Goal: Task Accomplishment & Management: Complete application form

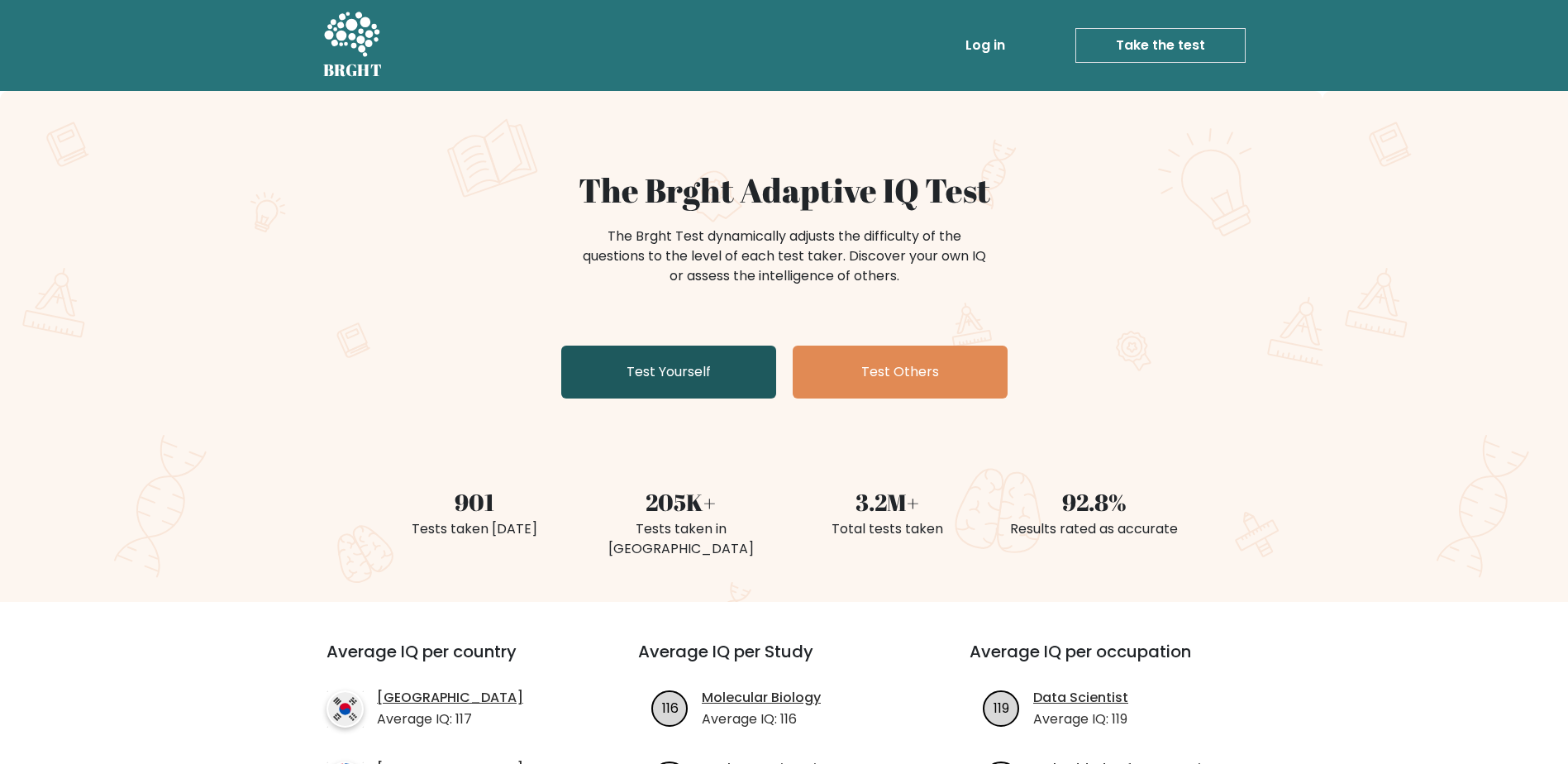
click at [629, 379] on link "Test Yourself" at bounding box center [669, 373] width 215 height 53
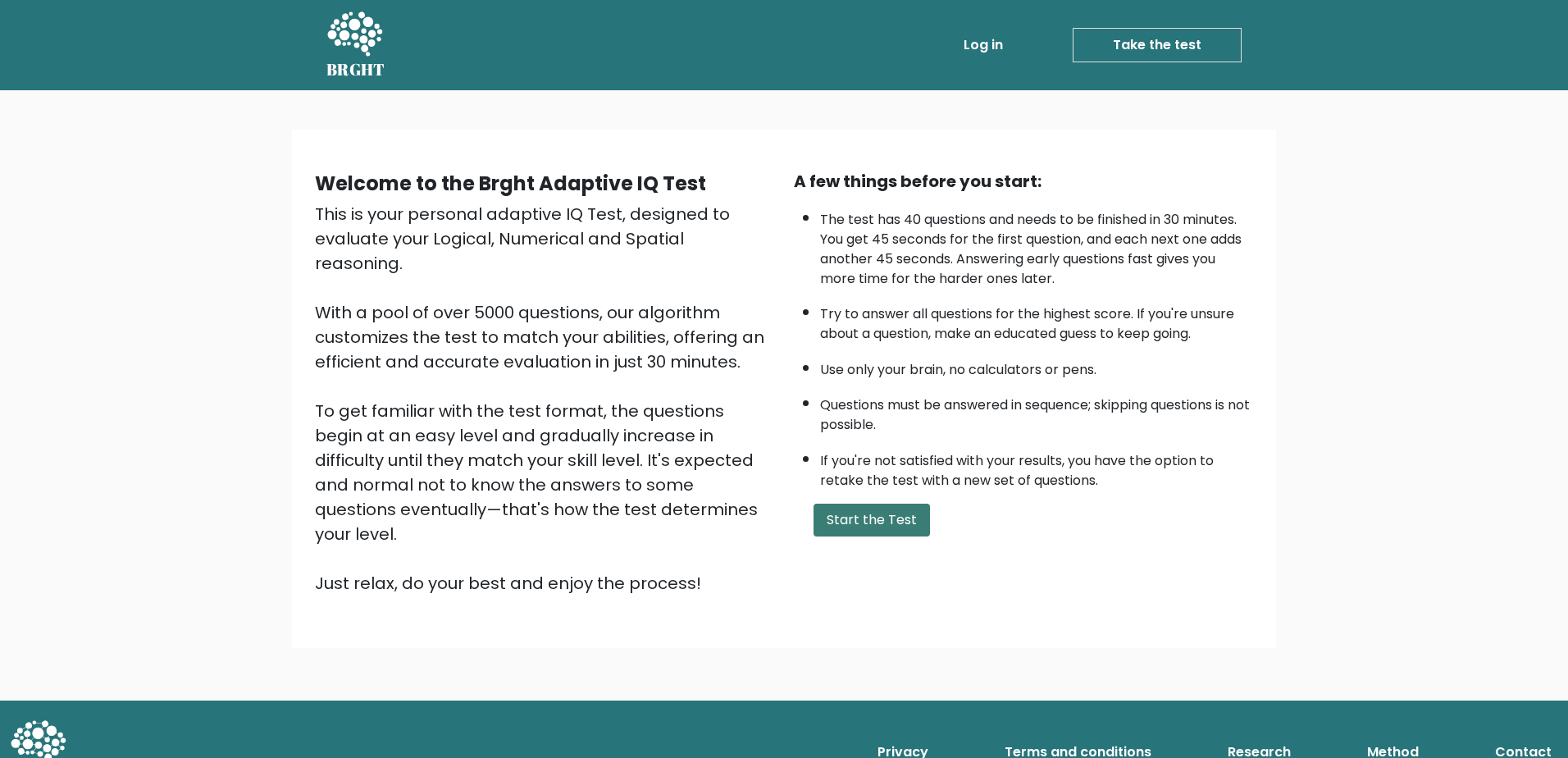
click at [854, 517] on button "Start the Test" at bounding box center [871, 520] width 117 height 33
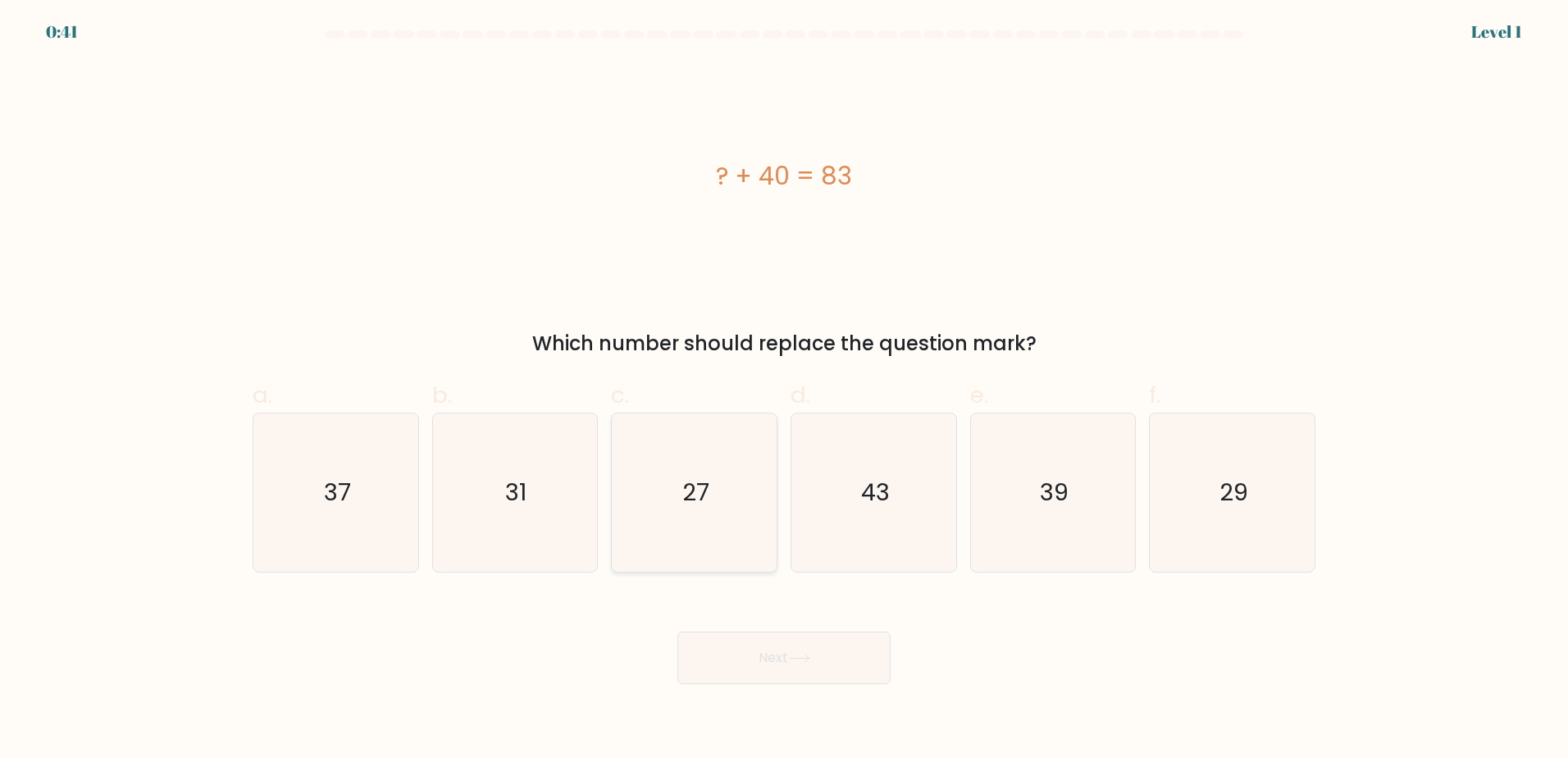
click at [698, 511] on icon "27" at bounding box center [694, 492] width 158 height 158
click at [784, 389] on input "c. 27" at bounding box center [784, 384] width 1 height 11
radio input "true"
click at [875, 514] on icon "43" at bounding box center [874, 492] width 158 height 158
click at [785, 389] on input "d. 43" at bounding box center [784, 384] width 1 height 11
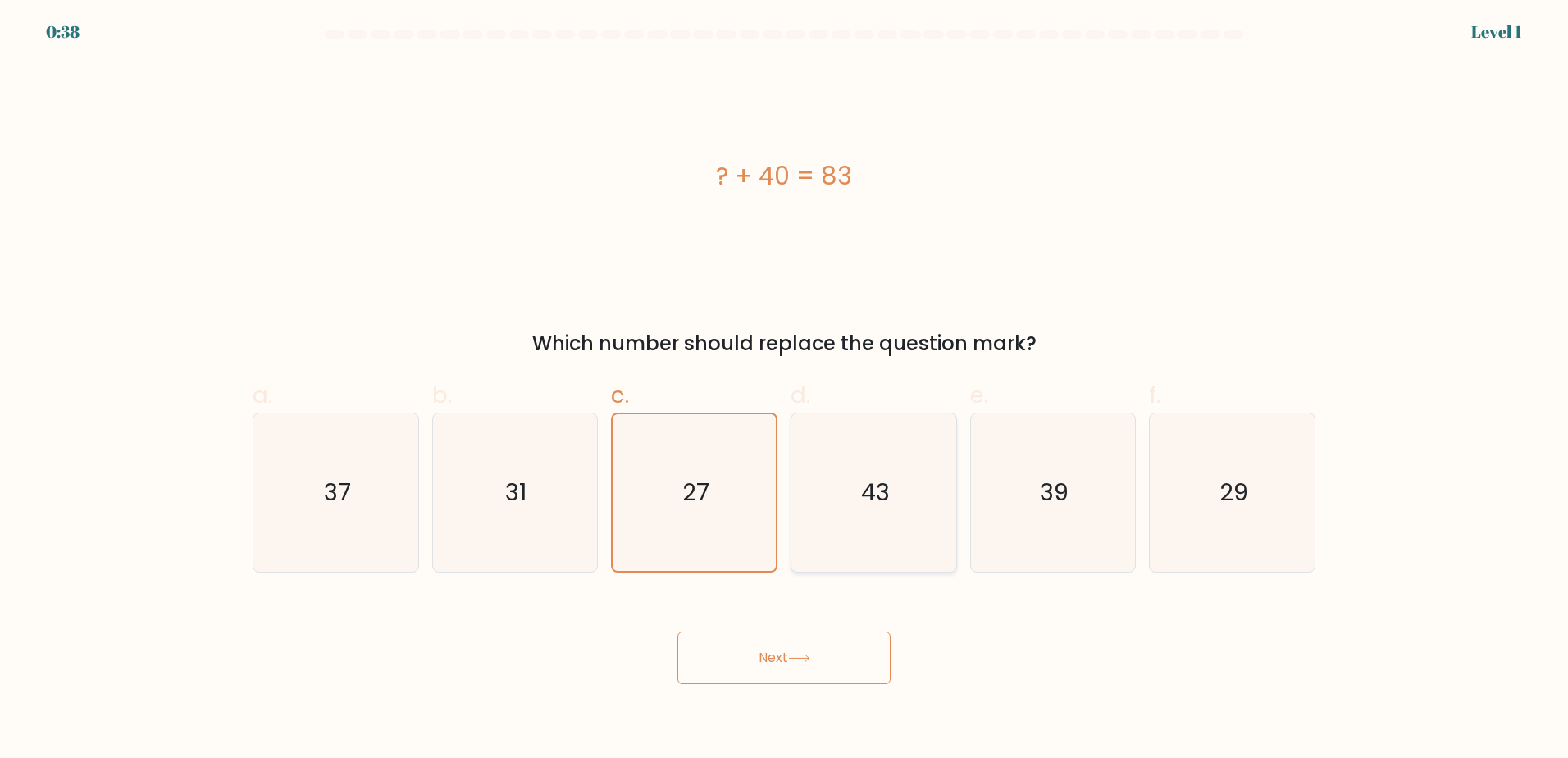
radio input "true"
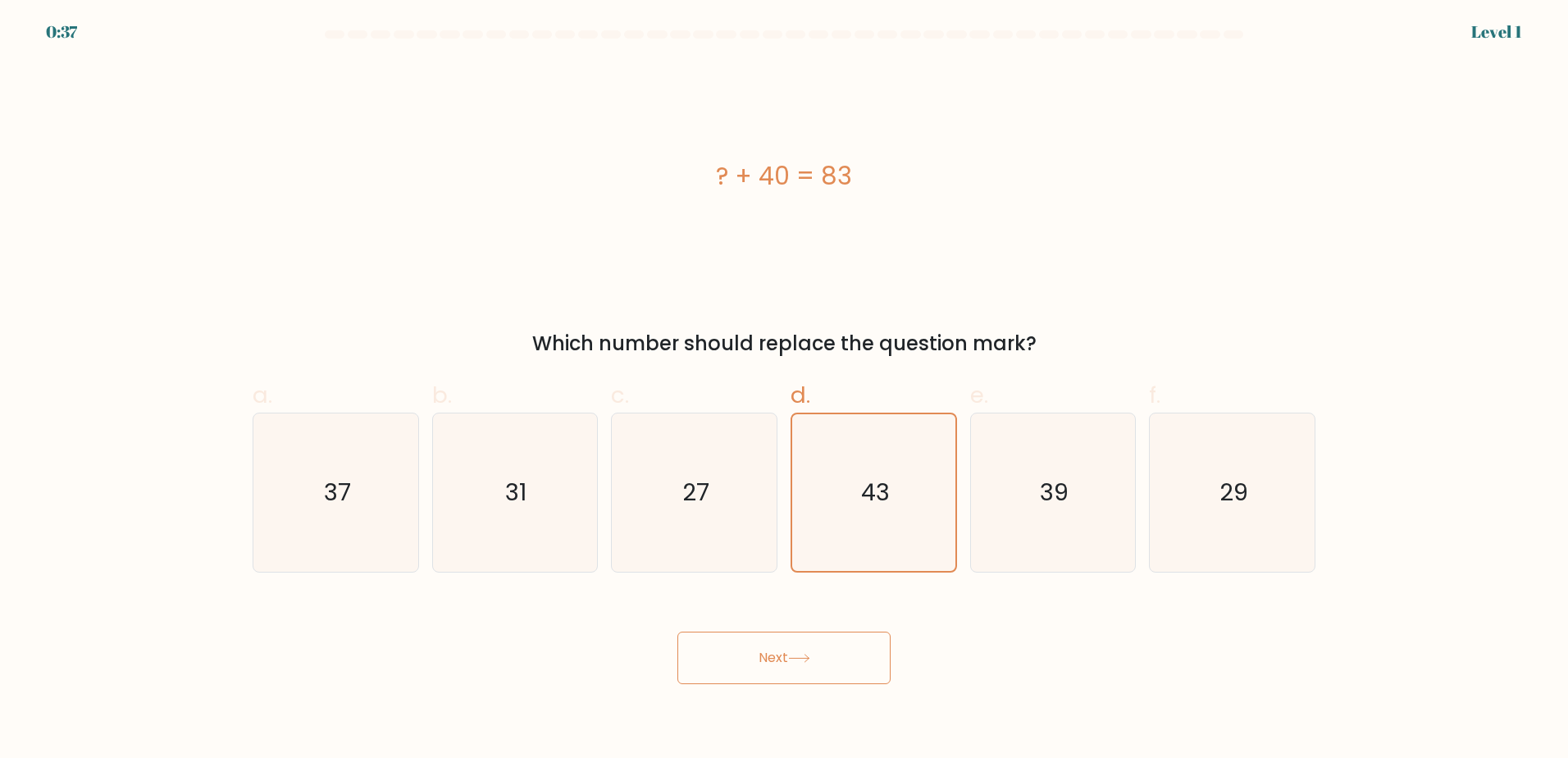
click at [781, 658] on button "Next" at bounding box center [784, 658] width 213 height 53
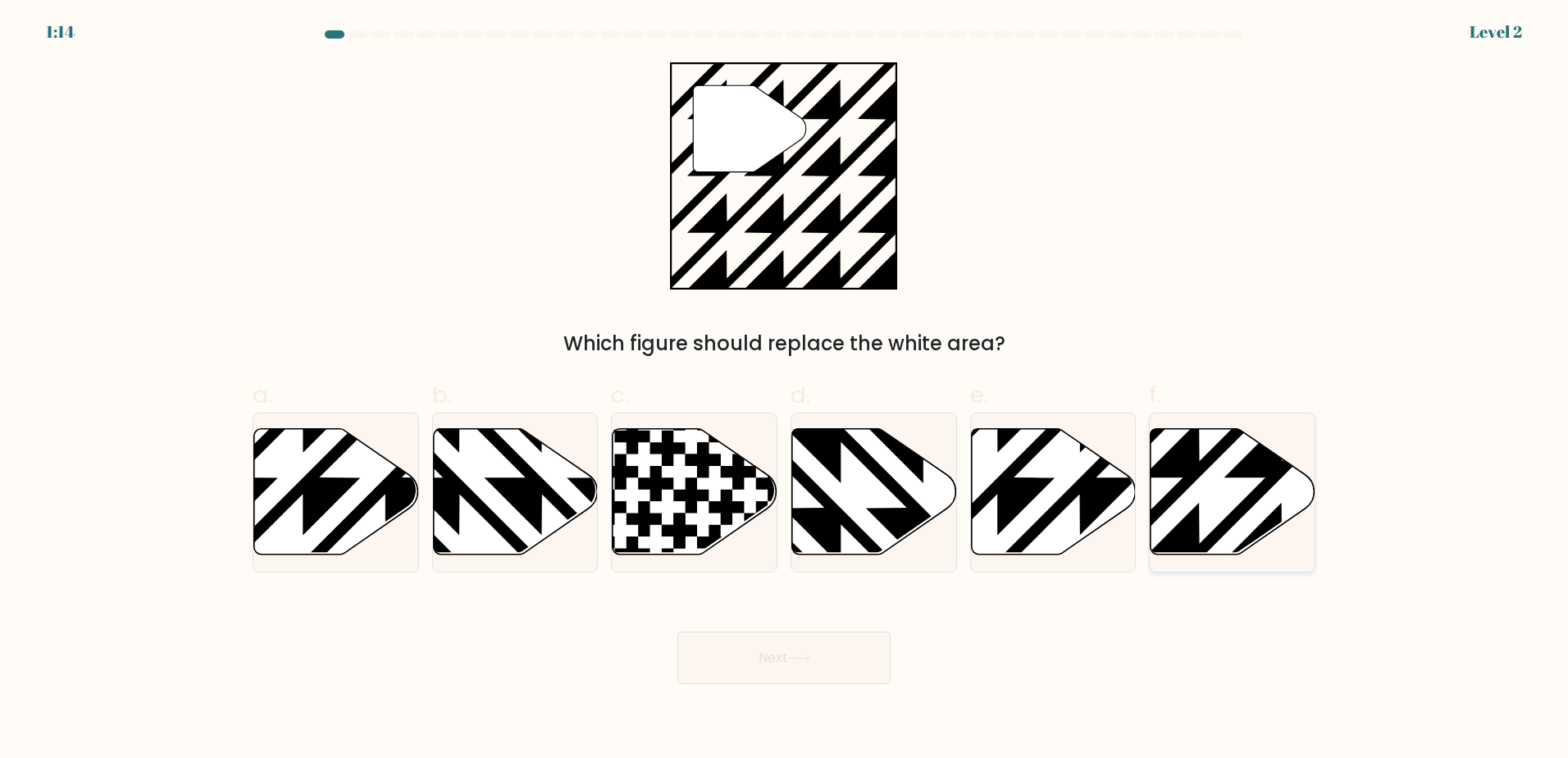
click at [1228, 502] on icon at bounding box center [1233, 491] width 165 height 126
click at [785, 389] on input "f." at bounding box center [784, 384] width 1 height 11
radio input "true"
click at [790, 651] on button "Next" at bounding box center [784, 658] width 213 height 53
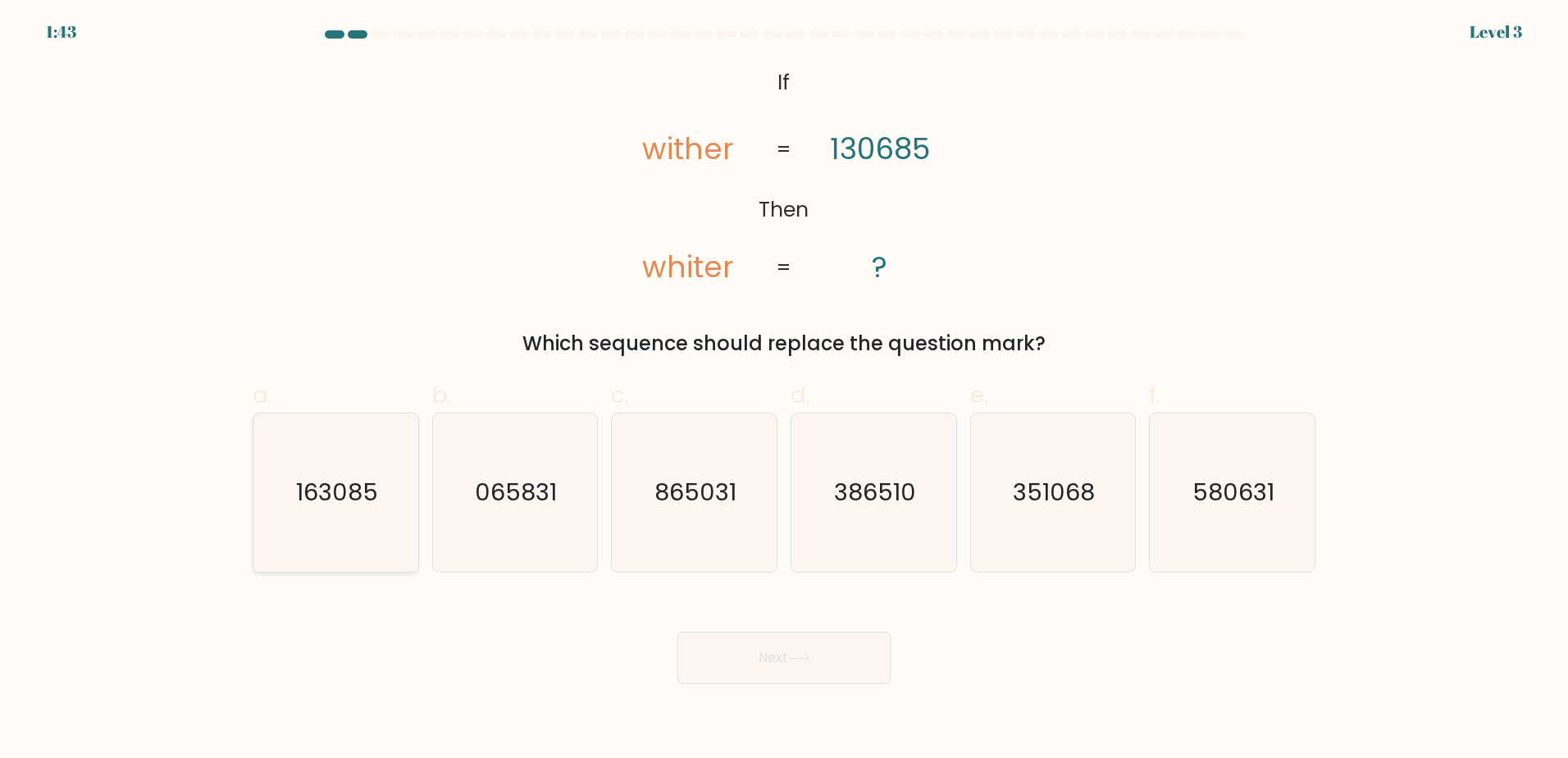
click at [354, 506] on text "163085" at bounding box center [337, 492] width 82 height 33
click at [784, 389] on input "a. 163085" at bounding box center [784, 384] width 1 height 11
radio input "true"
click at [805, 658] on icon at bounding box center [799, 658] width 22 height 9
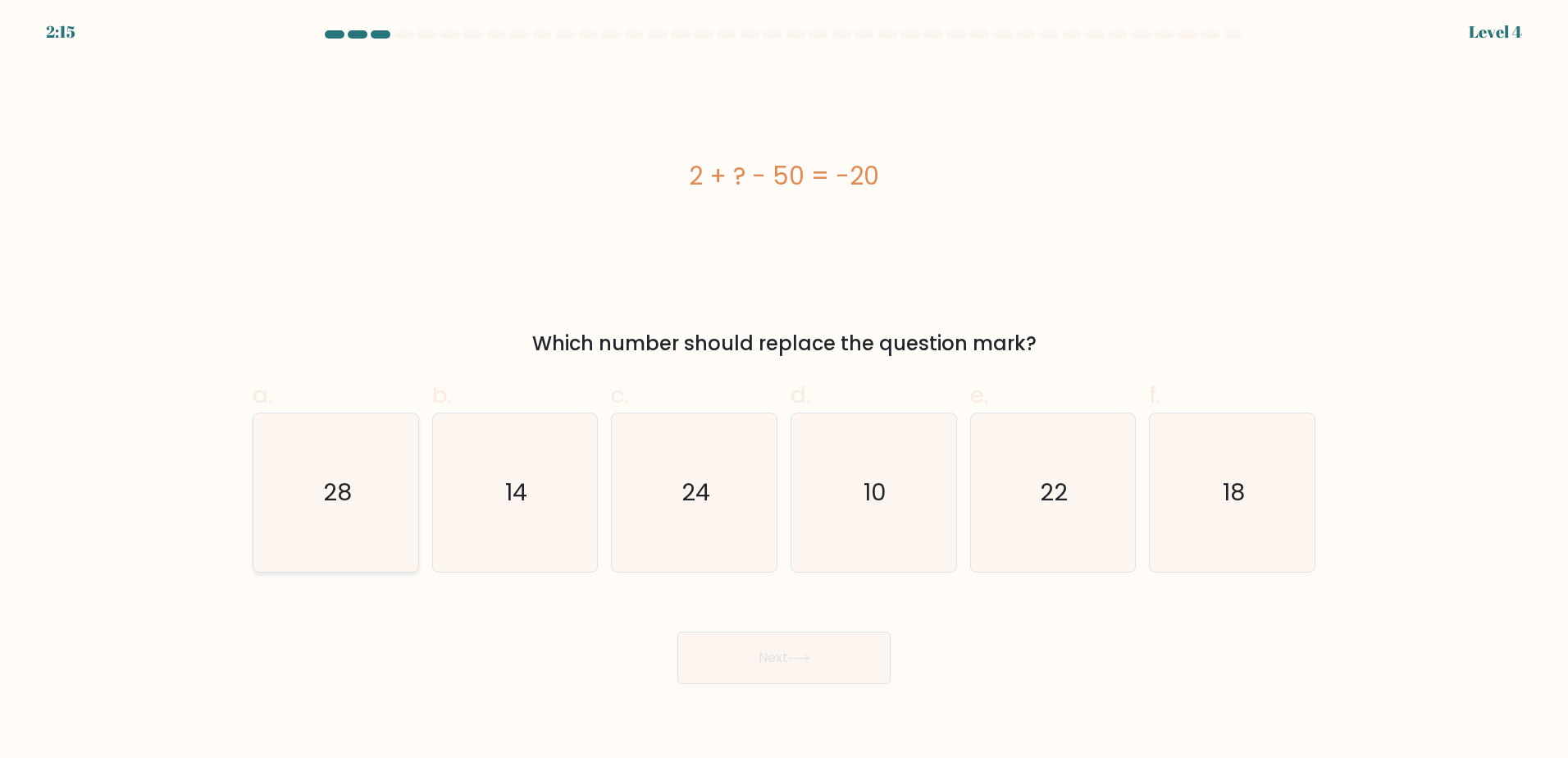
click at [323, 510] on icon "28" at bounding box center [336, 492] width 158 height 158
click at [784, 389] on input "a. 28" at bounding box center [784, 384] width 1 height 11
radio input "true"
click at [340, 508] on text "28" at bounding box center [337, 492] width 29 height 33
click at [784, 389] on input "a. 28" at bounding box center [784, 384] width 1 height 11
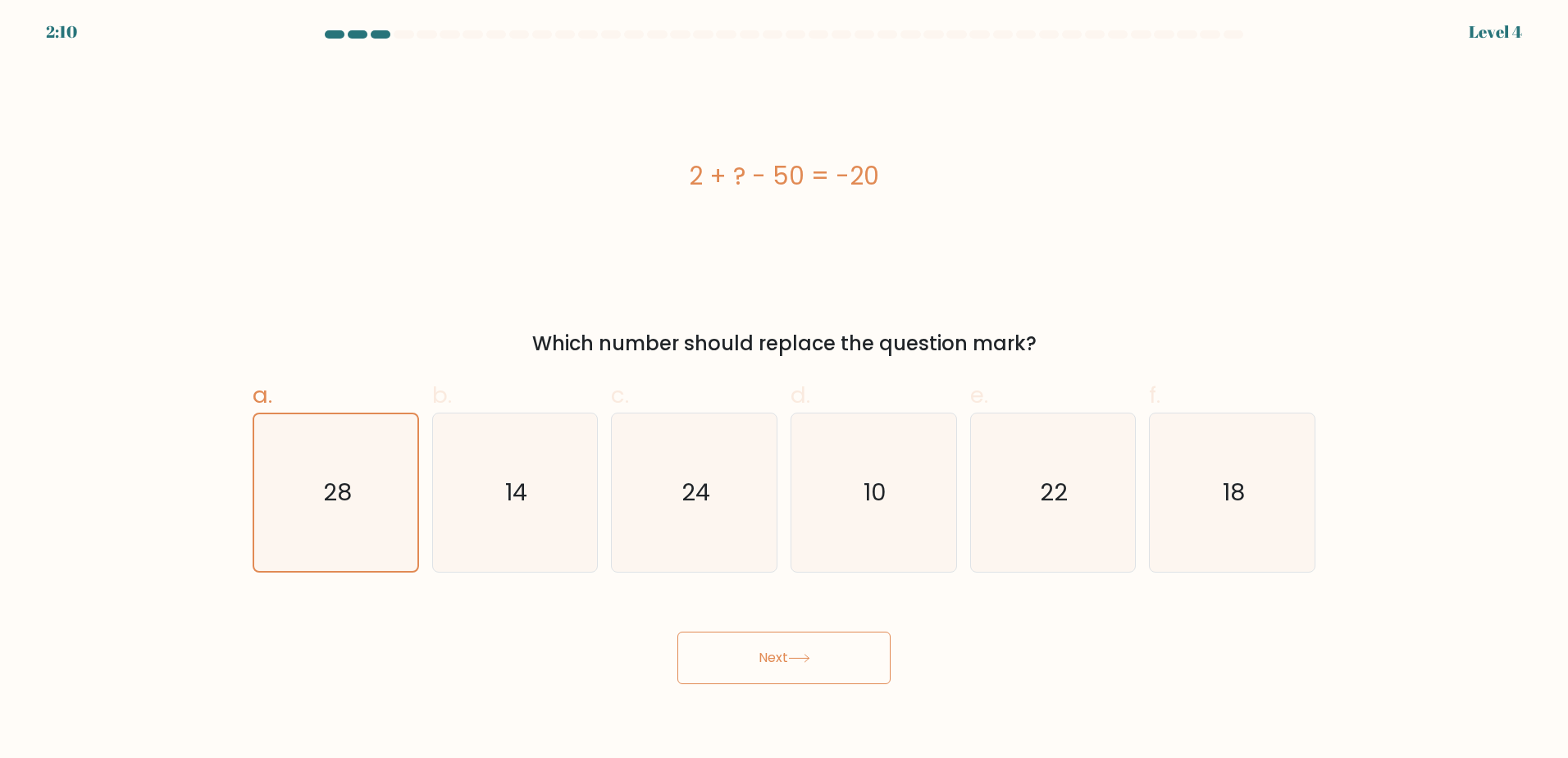
click at [742, 641] on button "Next" at bounding box center [784, 658] width 213 height 53
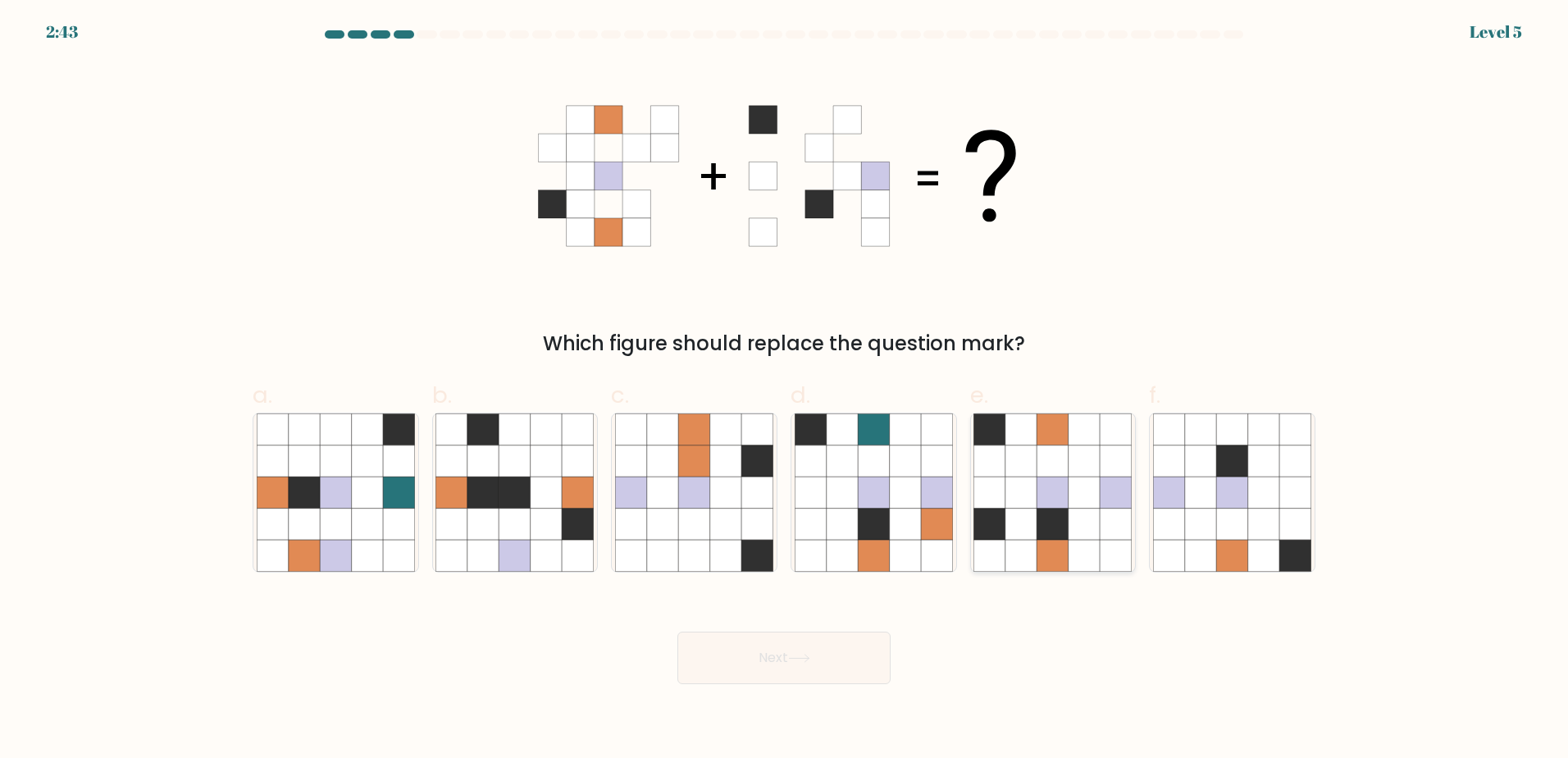
click at [1013, 543] on icon at bounding box center [1021, 555] width 32 height 32
click at [785, 389] on input "e." at bounding box center [784, 384] width 1 height 11
radio input "true"
click at [771, 657] on button "Next" at bounding box center [784, 658] width 213 height 53
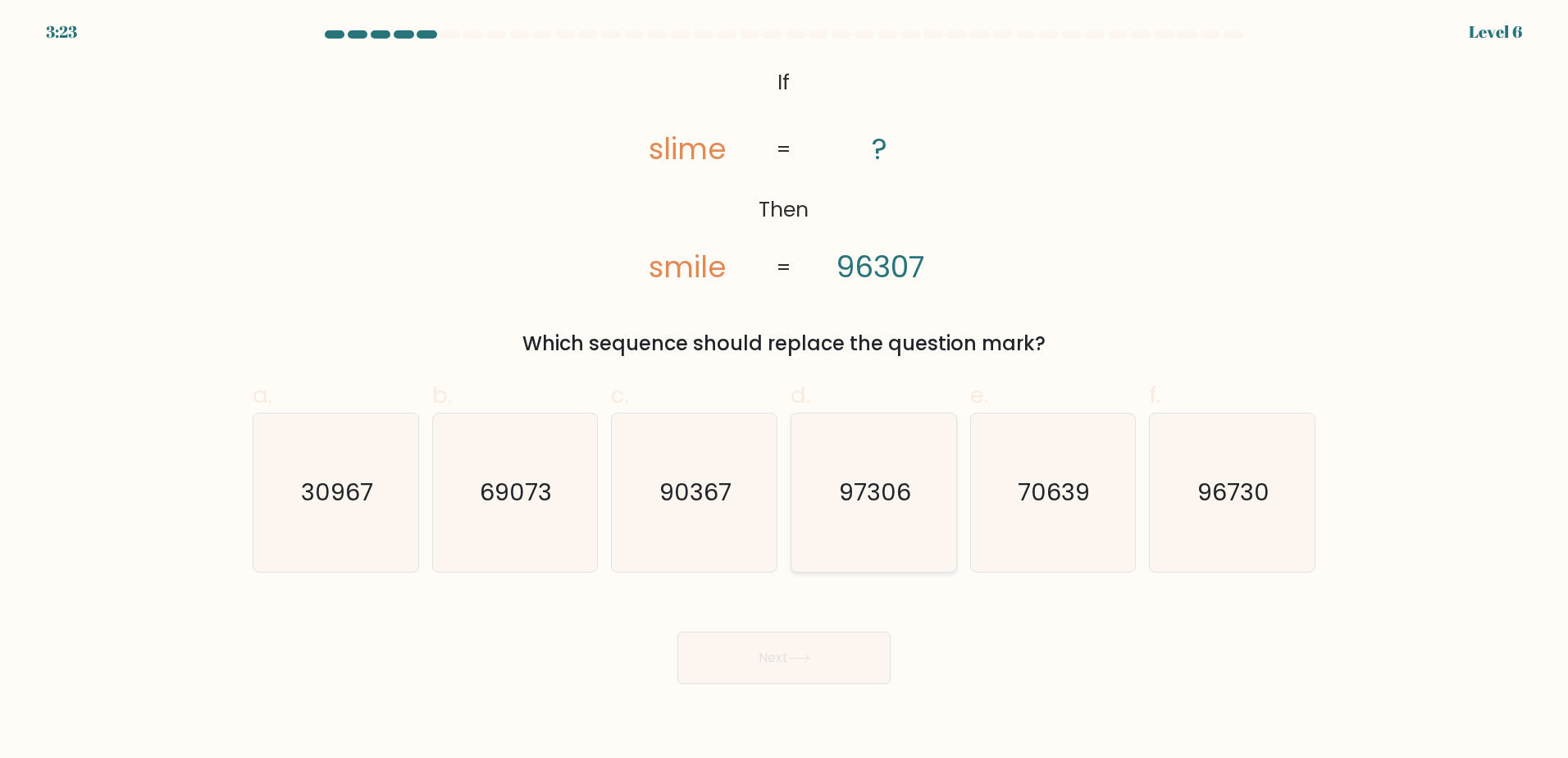
click at [853, 521] on icon "97306" at bounding box center [874, 492] width 158 height 158
click at [785, 389] on input "d. 97306" at bounding box center [784, 384] width 1 height 11
radio input "true"
click at [786, 663] on button "Next" at bounding box center [784, 658] width 213 height 53
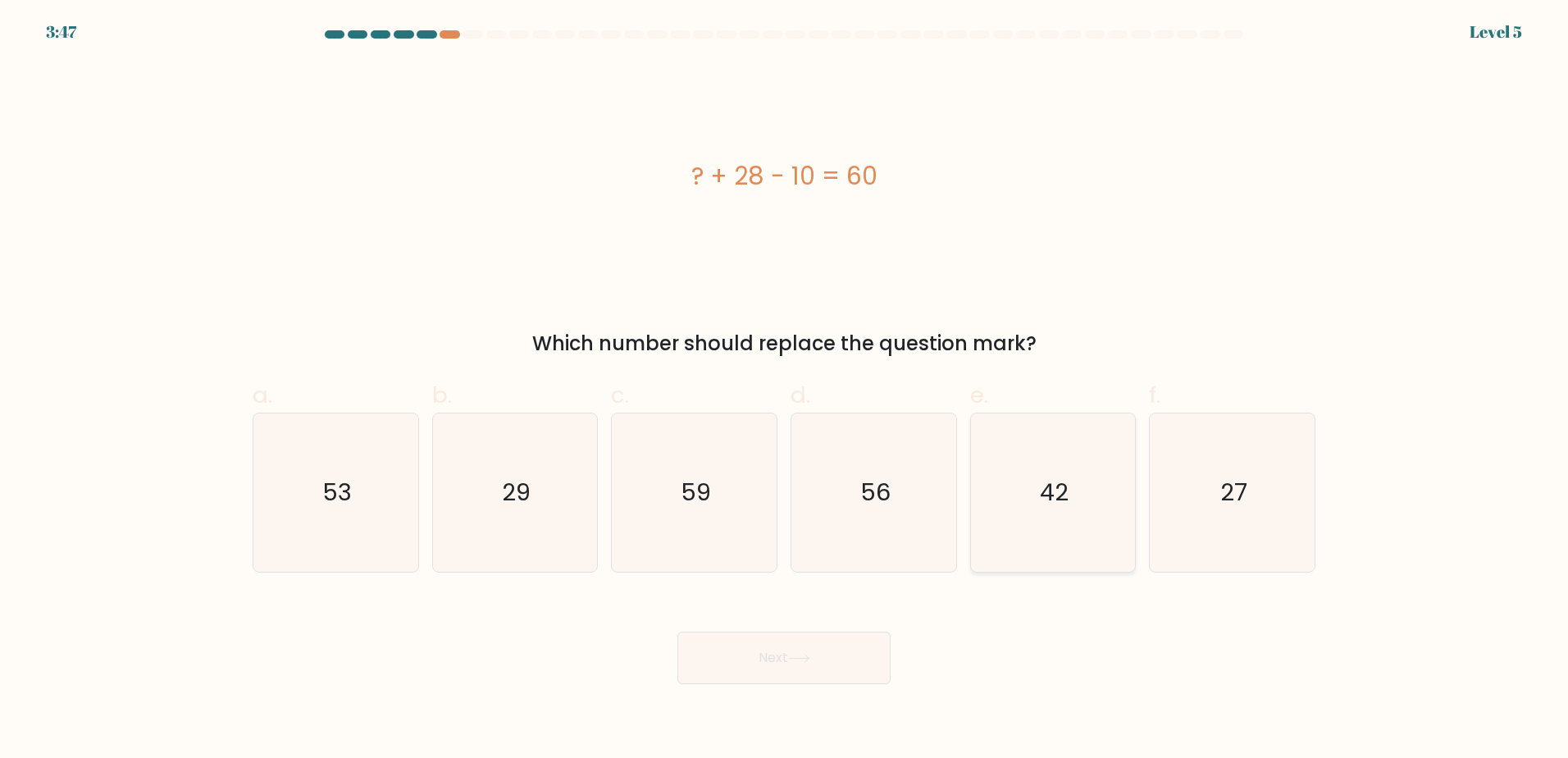
click at [1040, 514] on icon "42" at bounding box center [1053, 492] width 158 height 158
click at [785, 389] on input "e. 42" at bounding box center [784, 384] width 1 height 11
radio input "true"
click at [790, 649] on button "Next" at bounding box center [784, 658] width 213 height 53
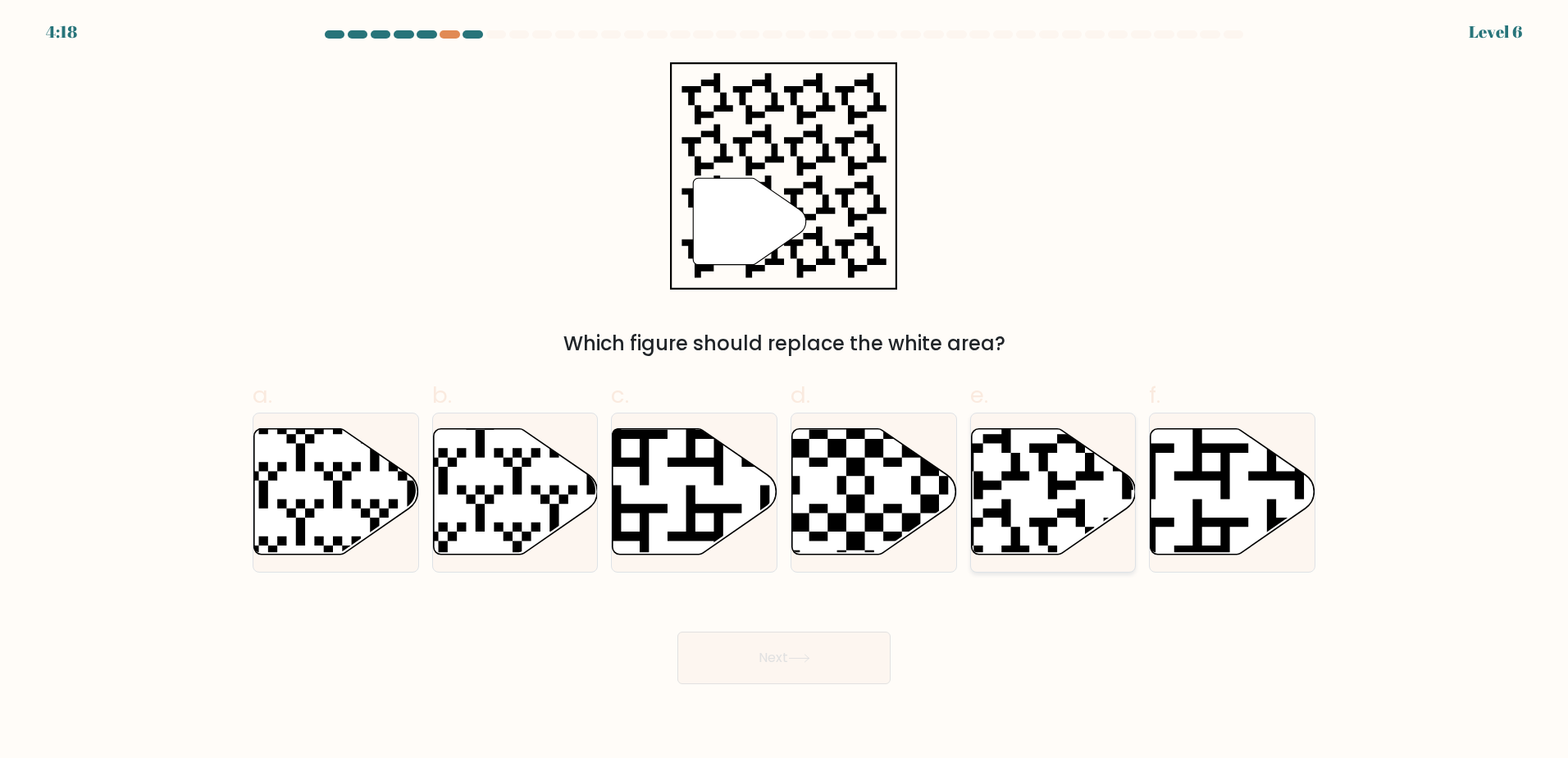
click at [1045, 491] on icon at bounding box center [1054, 491] width 165 height 126
click at [785, 389] on input "e." at bounding box center [784, 384] width 1 height 11
radio input "true"
click at [790, 666] on button "Next" at bounding box center [784, 658] width 213 height 53
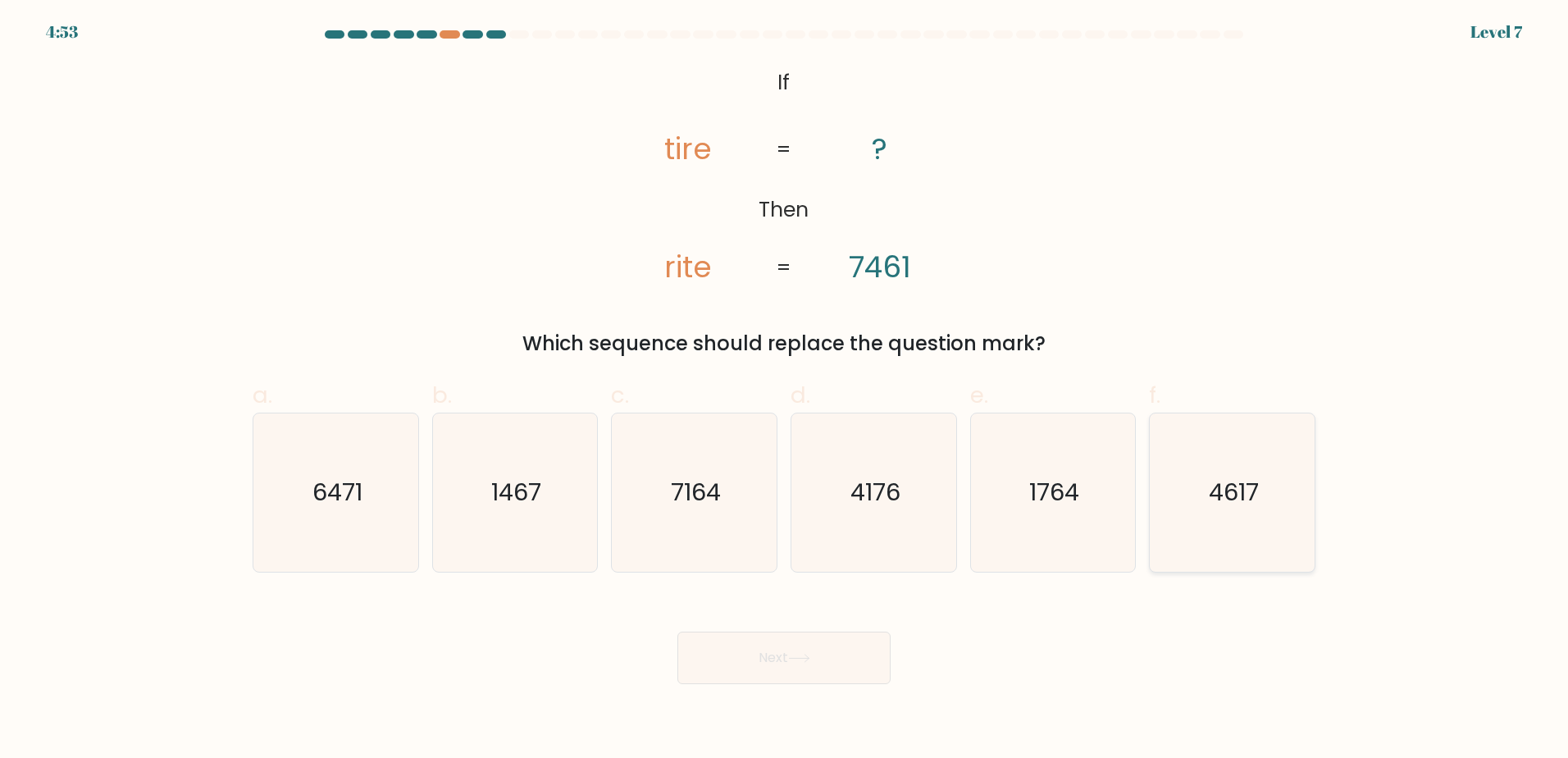
click at [1209, 497] on text "4617" at bounding box center [1233, 492] width 50 height 33
click at [785, 389] on input "f. 4617" at bounding box center [784, 384] width 1 height 11
radio input "true"
click at [803, 671] on button "Next" at bounding box center [784, 658] width 213 height 53
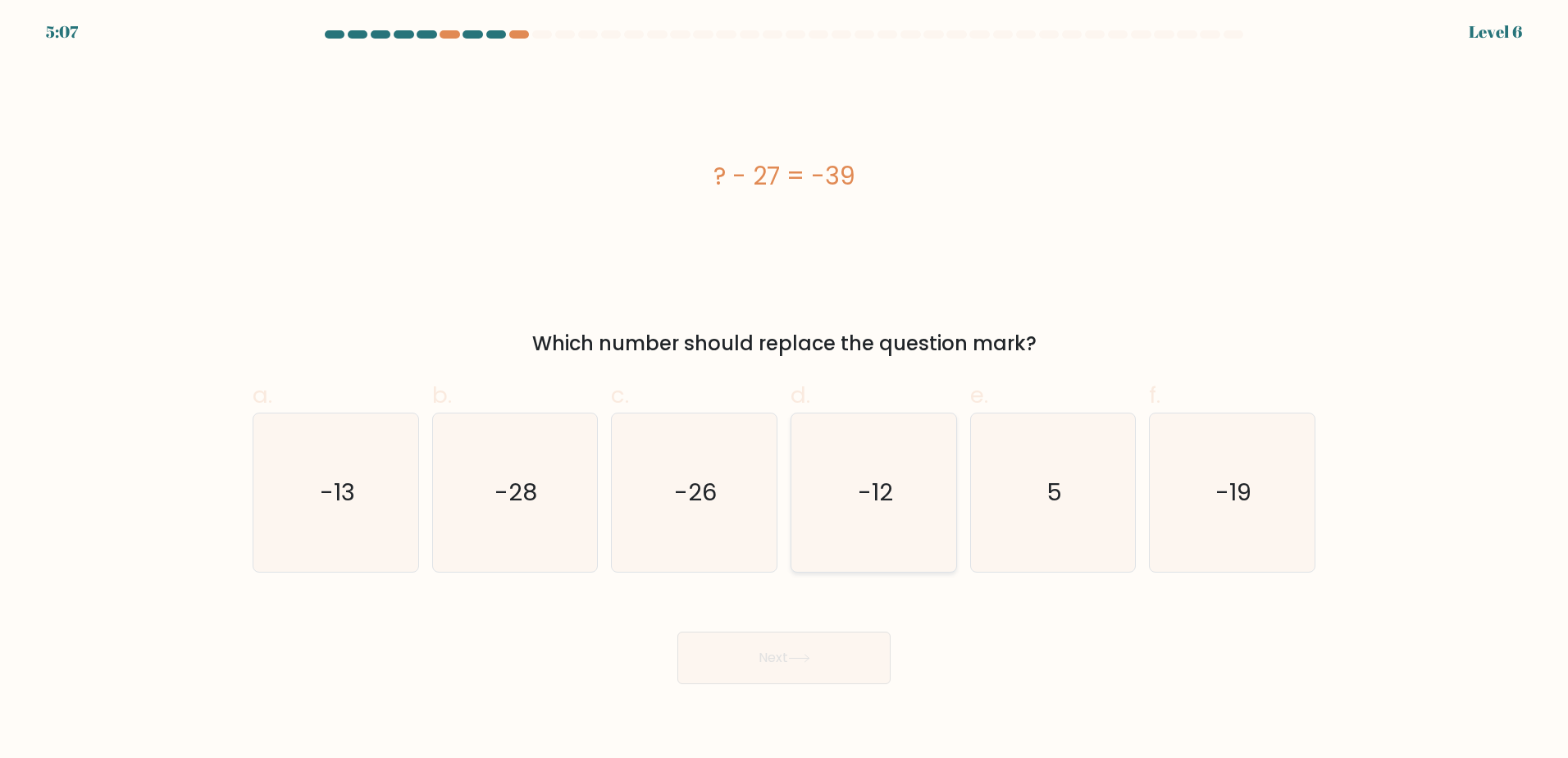
click at [876, 487] on text "-12" at bounding box center [875, 492] width 35 height 33
click at [785, 389] on input "d. -12" at bounding box center [784, 384] width 1 height 11
radio input "true"
click at [822, 640] on button "Next" at bounding box center [784, 658] width 213 height 53
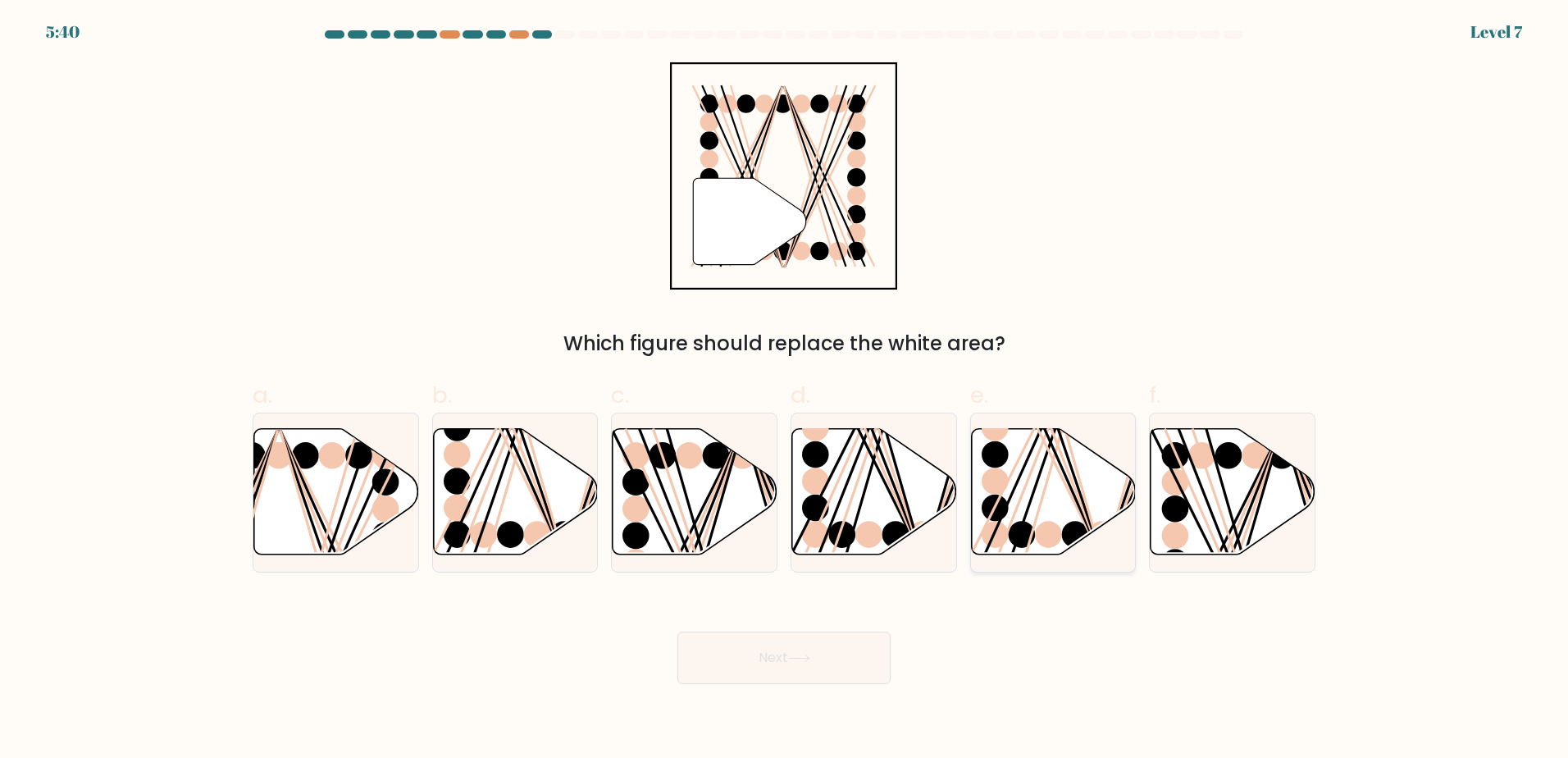
click at [1037, 505] on icon at bounding box center [1054, 491] width 165 height 126
click at [785, 389] on input "e." at bounding box center [784, 384] width 1 height 11
radio input "true"
click at [794, 666] on button "Next" at bounding box center [784, 658] width 213 height 53
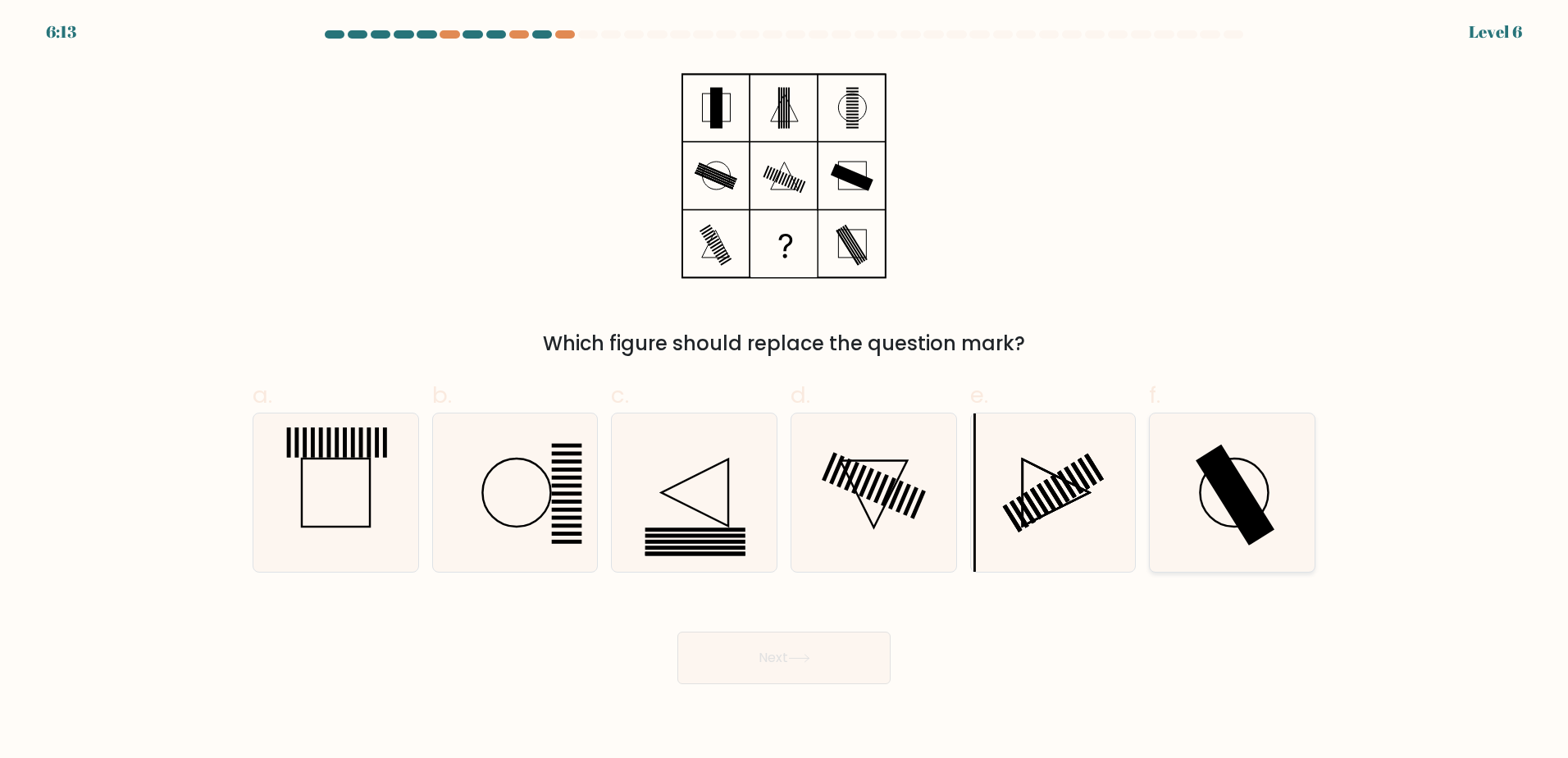
click at [1227, 514] on icon at bounding box center [1232, 492] width 158 height 158
click at [785, 389] on input "f." at bounding box center [784, 384] width 1 height 11
radio input "true"
click at [758, 649] on button "Next" at bounding box center [784, 658] width 213 height 53
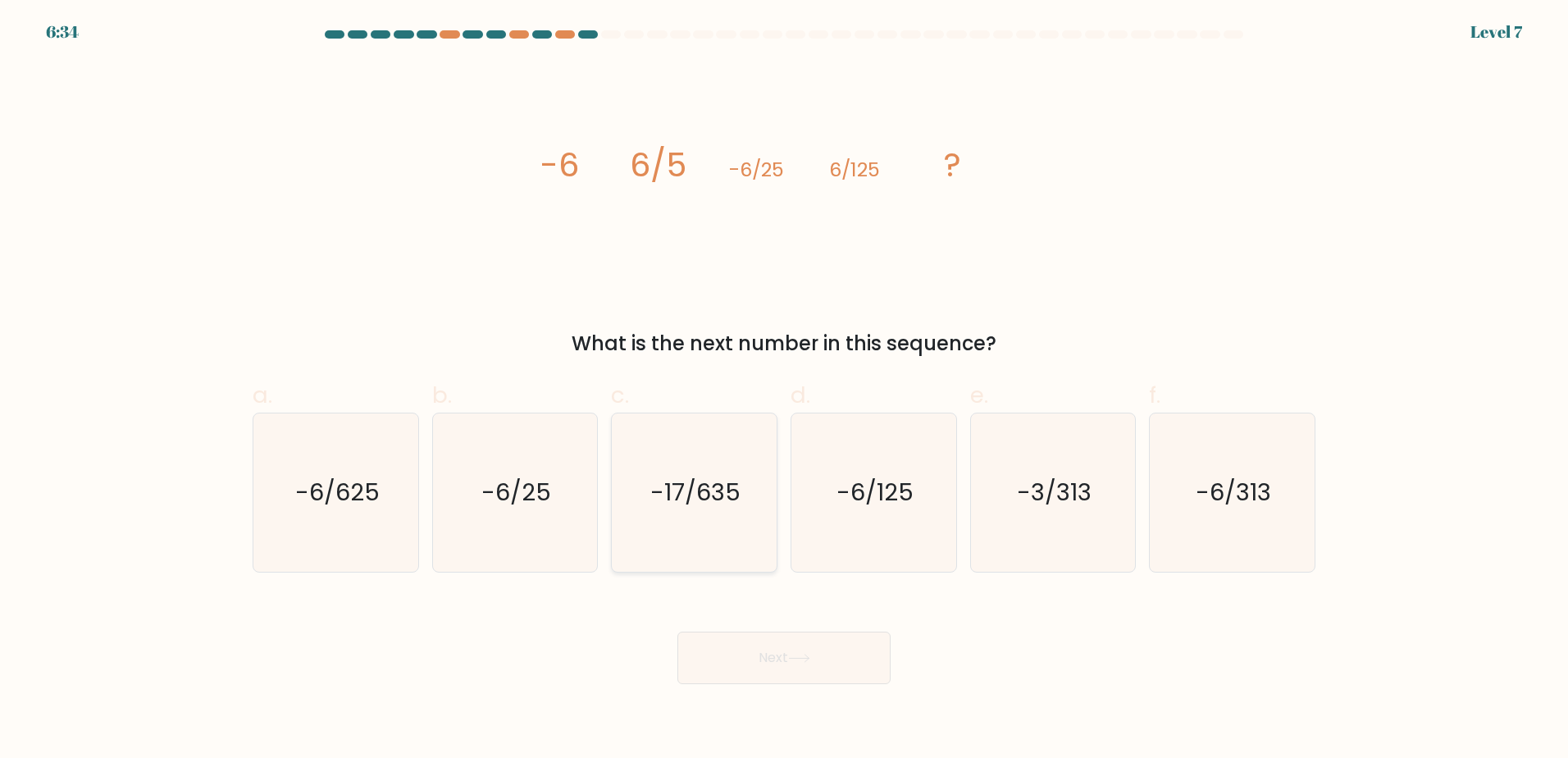
click at [693, 506] on text "-17/635" at bounding box center [697, 492] width 90 height 33
click at [784, 389] on input "c. -17/635" at bounding box center [784, 384] width 1 height 11
radio input "true"
click at [347, 512] on icon "-6/625" at bounding box center [336, 492] width 158 height 158
click at [784, 389] on input "a. -6/625" at bounding box center [784, 384] width 1 height 11
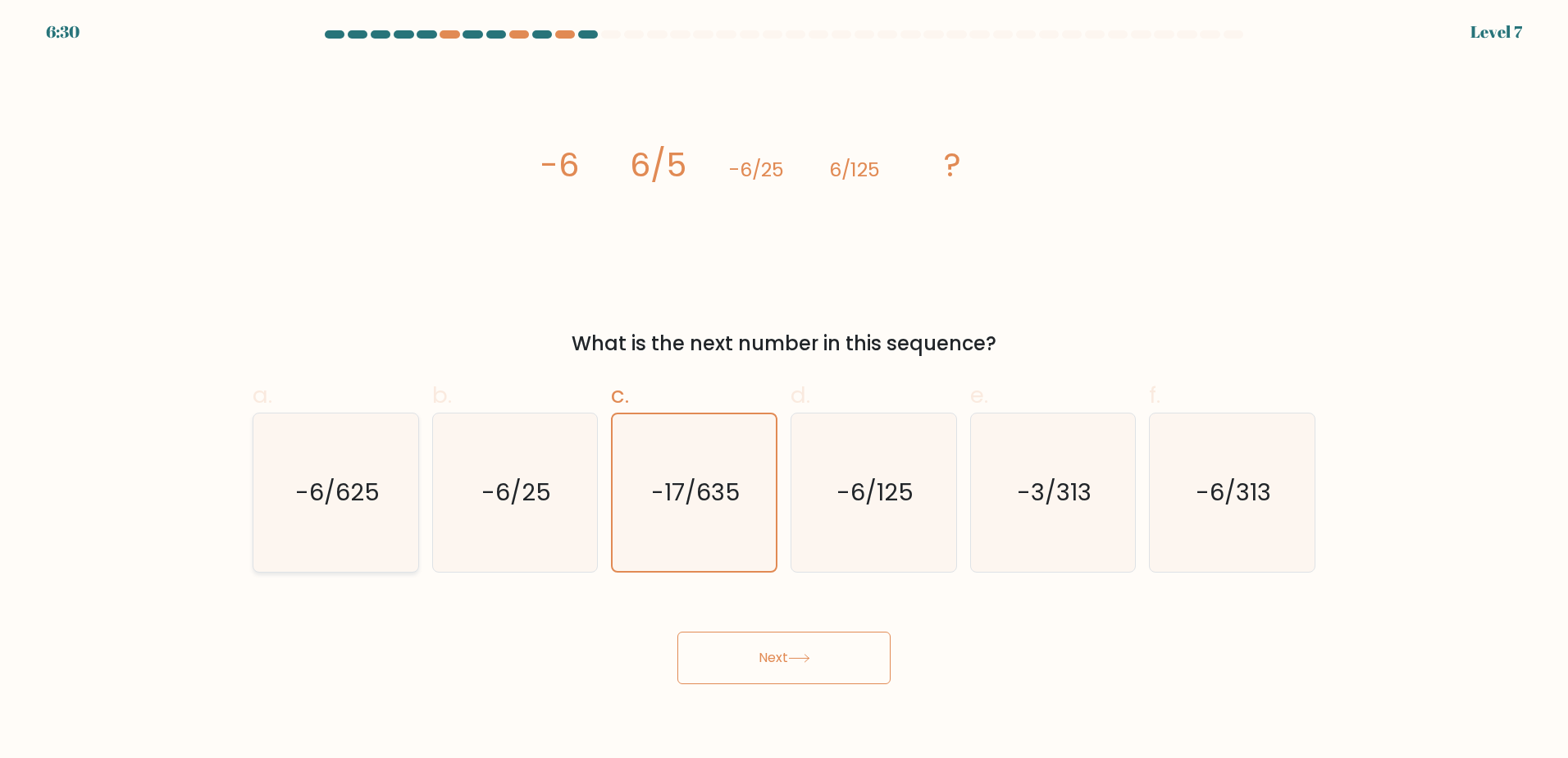
radio input "true"
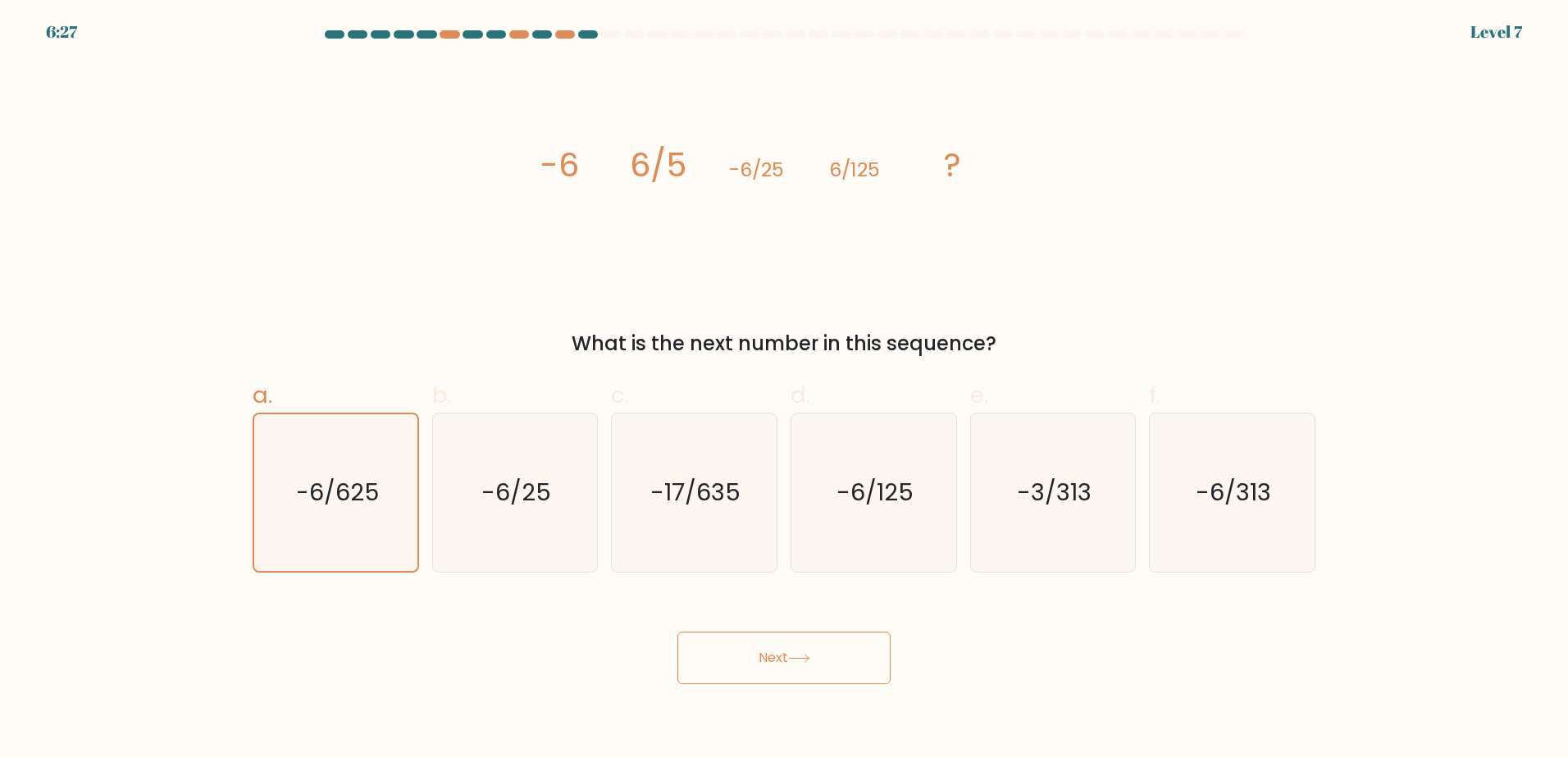
click at [787, 669] on button "Next" at bounding box center [784, 658] width 213 height 53
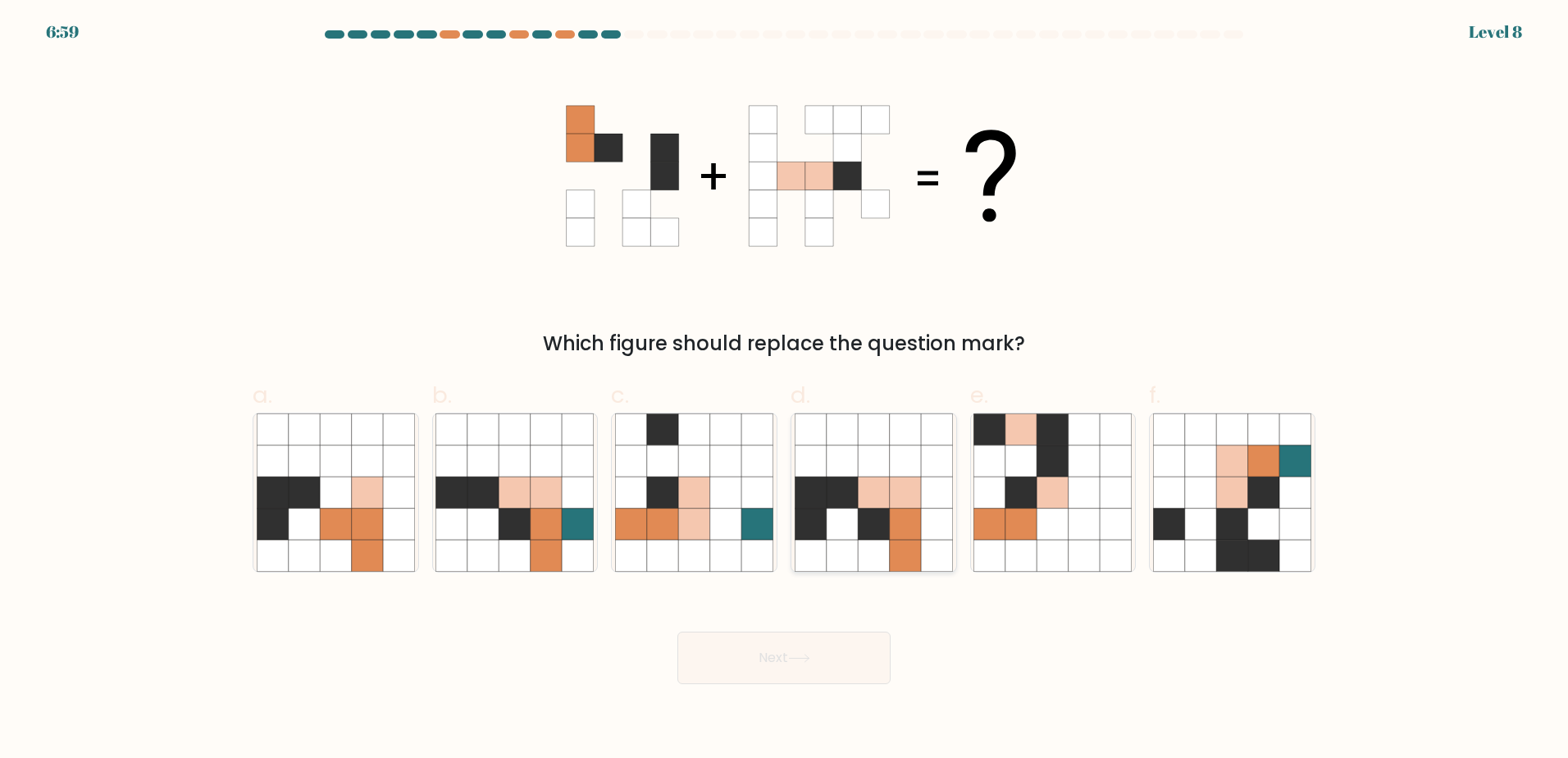
click at [849, 537] on icon at bounding box center [842, 523] width 32 height 32
click at [785, 389] on input "d." at bounding box center [784, 384] width 1 height 11
radio input "true"
drag, startPoint x: 824, startPoint y: 663, endPoint x: 817, endPoint y: 639, distance: 25.0
click at [824, 664] on button "Next" at bounding box center [784, 658] width 213 height 53
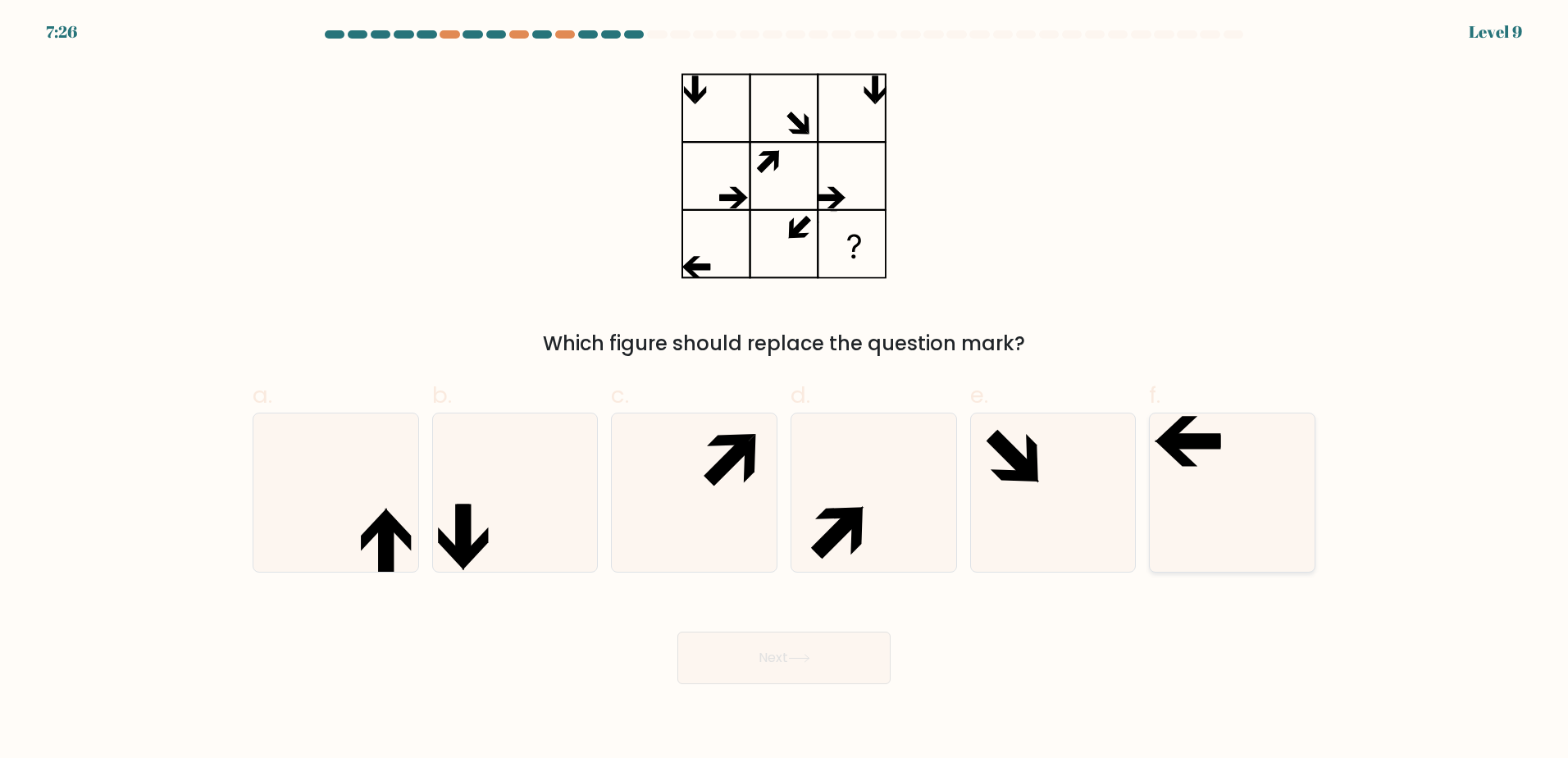
click at [1199, 510] on icon at bounding box center [1232, 492] width 158 height 158
click at [785, 389] on input "f." at bounding box center [784, 384] width 1 height 11
radio input "true"
click at [798, 661] on icon at bounding box center [799, 658] width 22 height 9
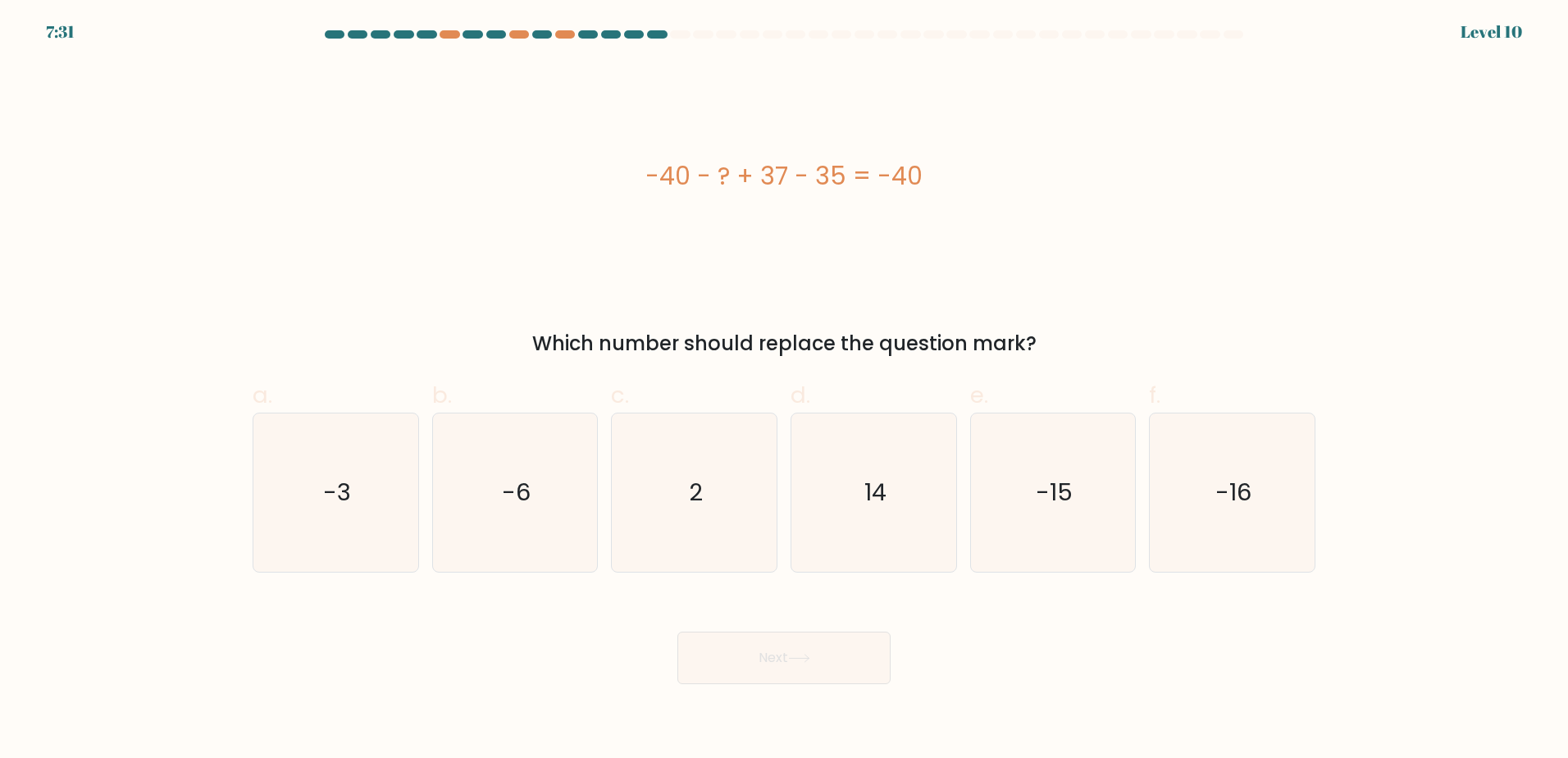
click at [1023, 631] on div "Next" at bounding box center [784, 638] width 1083 height 92
click at [1070, 503] on text "-15" at bounding box center [1054, 492] width 37 height 33
click at [785, 389] on input "e. -15" at bounding box center [784, 384] width 1 height 11
radio input "true"
click at [824, 666] on button "Next" at bounding box center [784, 658] width 213 height 53
